Goal: Check status: Check status

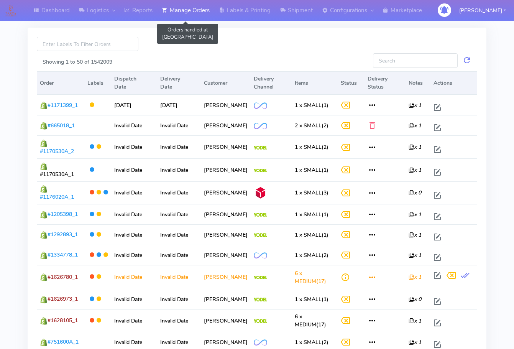
click at [182, 8] on link "Manage Orders" at bounding box center [185, 10] width 57 height 21
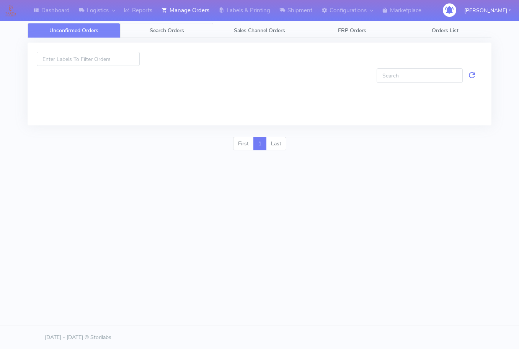
click at [179, 33] on span "Search Orders" at bounding box center [167, 30] width 34 height 7
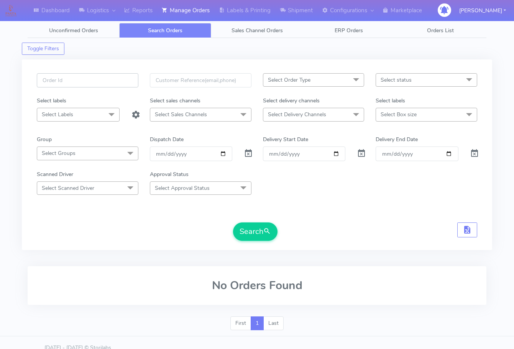
click at [90, 84] on input "text" at bounding box center [88, 80] width 102 height 14
paste input "1628056"
type input "1628056"
click at [251, 152] on span at bounding box center [248, 154] width 9 height 7
click at [260, 234] on button "Search" at bounding box center [255, 231] width 44 height 18
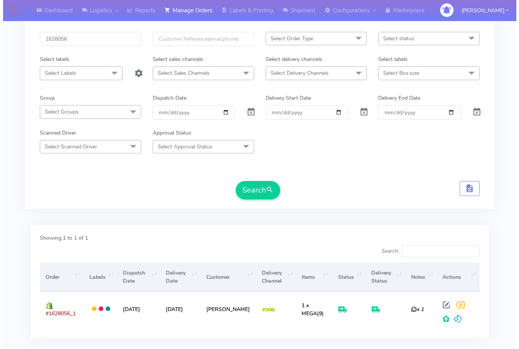
scroll to position [85, 0]
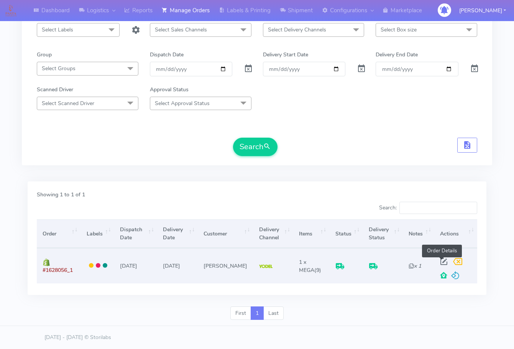
click at [442, 260] on span at bounding box center [444, 262] width 14 height 7
select select "5"
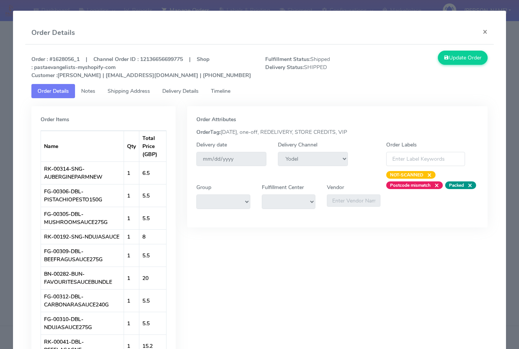
click at [86, 91] on span "Notes" at bounding box center [88, 90] width 14 height 7
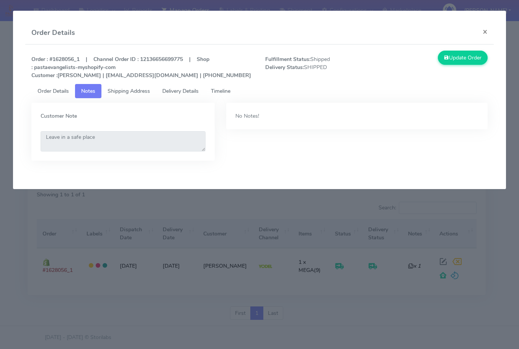
click at [134, 93] on span "Shipping Address" at bounding box center [129, 90] width 43 height 7
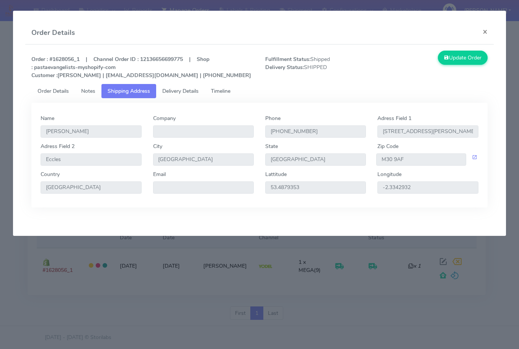
click at [169, 89] on span "Delivery Details" at bounding box center [180, 90] width 36 height 7
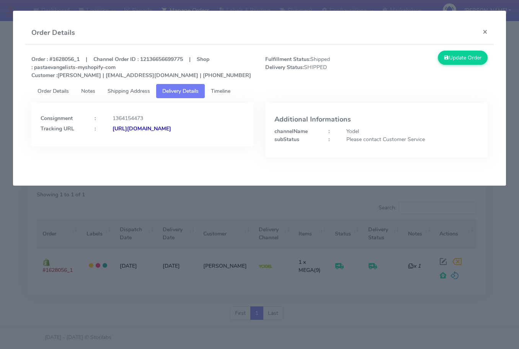
drag, startPoint x: 206, startPoint y: 146, endPoint x: 123, endPoint y: 156, distance: 83.2
click at [123, 156] on div "Consignment : 1364154473 Tracking URL : [URL][DOMAIN_NAME]" at bounding box center [143, 136] width 234 height 66
copy strong "JJD0002249960903776"
